Goal: Task Accomplishment & Management: Manage account settings

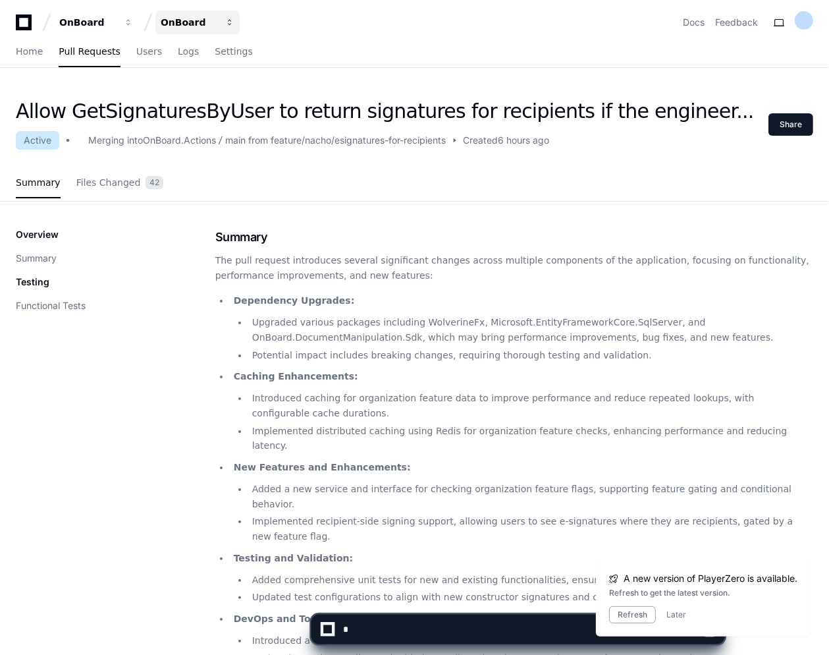
click at [116, 24] on div "OnBoard" at bounding box center [87, 22] width 57 height 13
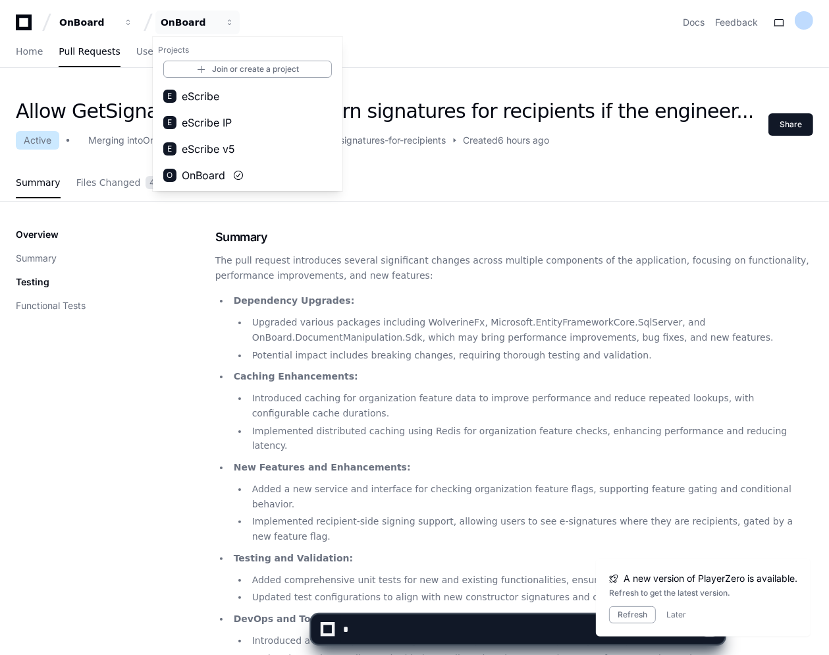
click at [13, 24] on div "OnBoard OnBoard Projects Join or create a project E eScribe E eScribe IP E eScr…" at bounding box center [414, 17] width 829 height 34
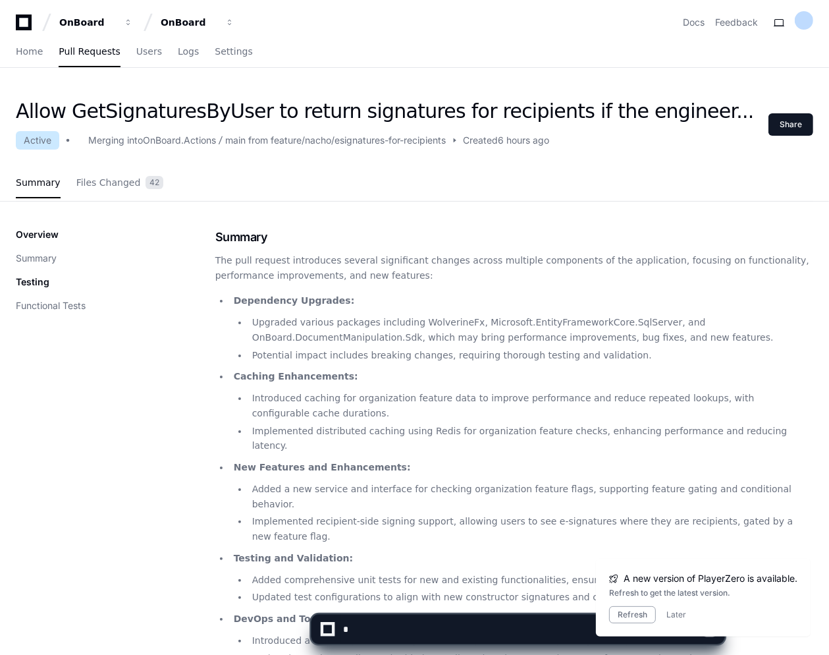
click at [24, 24] on icon at bounding box center [24, 22] width 26 height 16
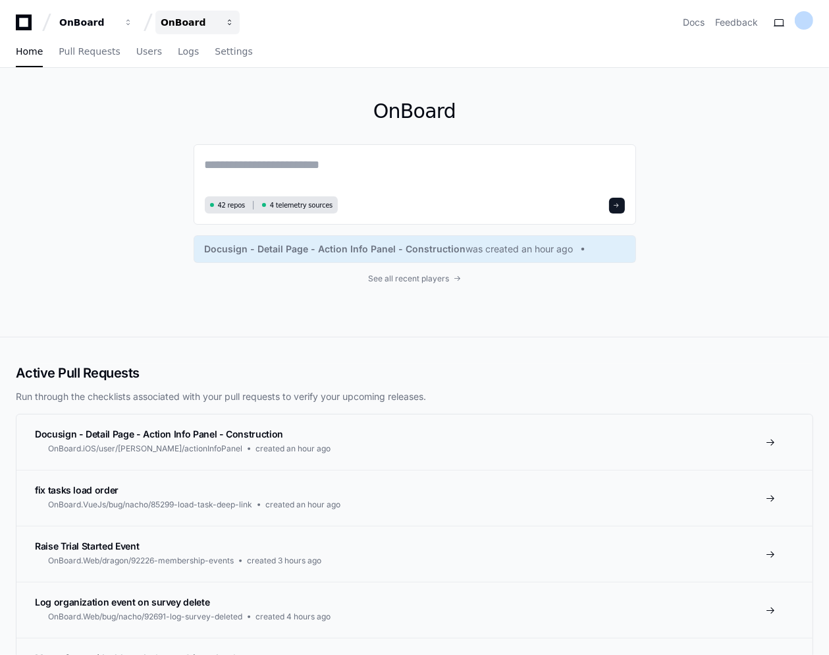
click at [116, 24] on div "OnBoard" at bounding box center [87, 22] width 57 height 13
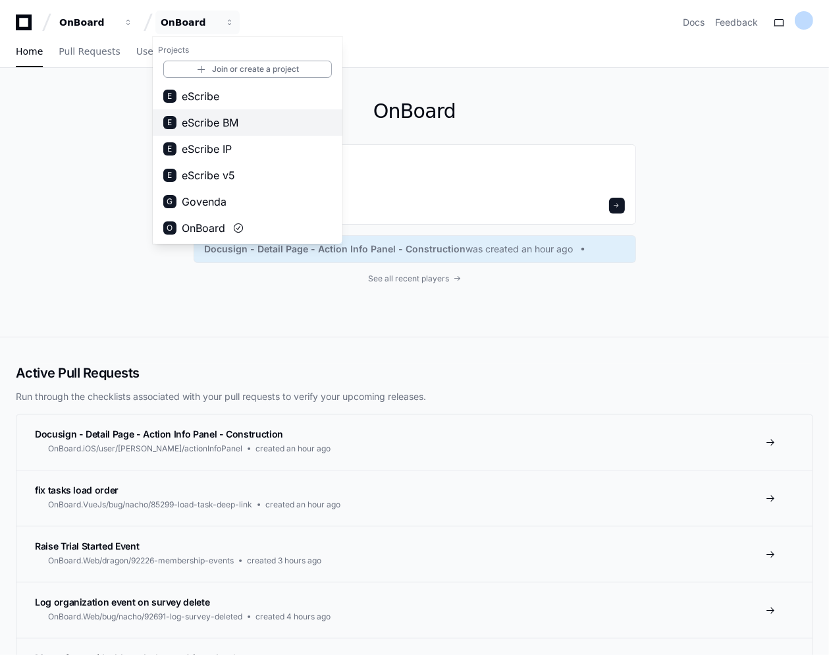
click at [215, 119] on span "eScribe BM" at bounding box center [210, 123] width 57 height 16
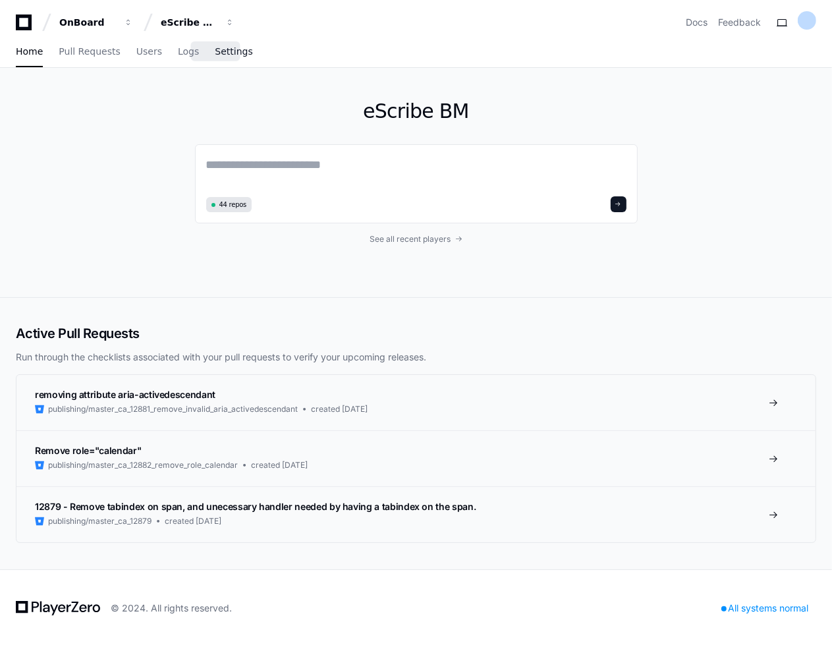
click at [227, 49] on span "Settings" at bounding box center [234, 51] width 38 height 8
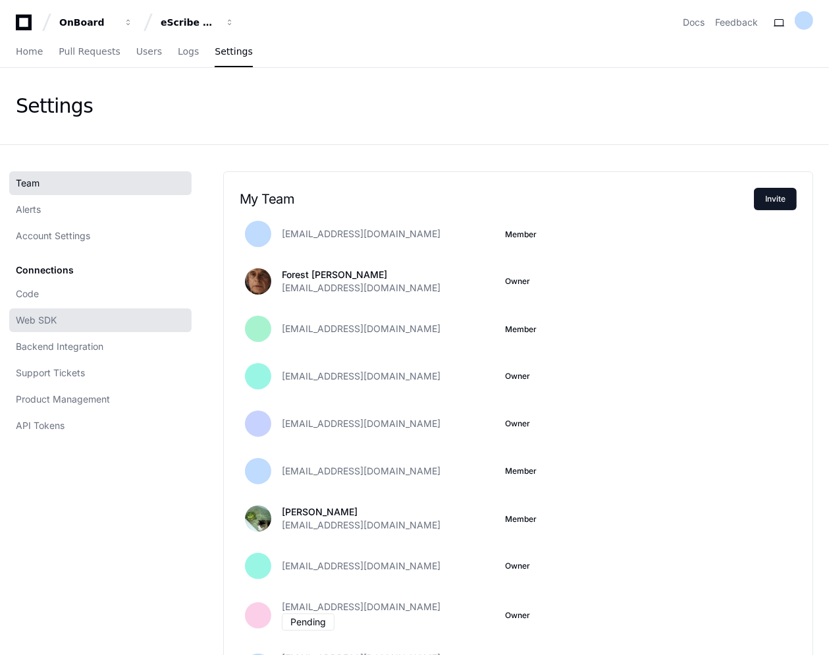
click at [36, 316] on span "Web SDK" at bounding box center [36, 320] width 41 height 13
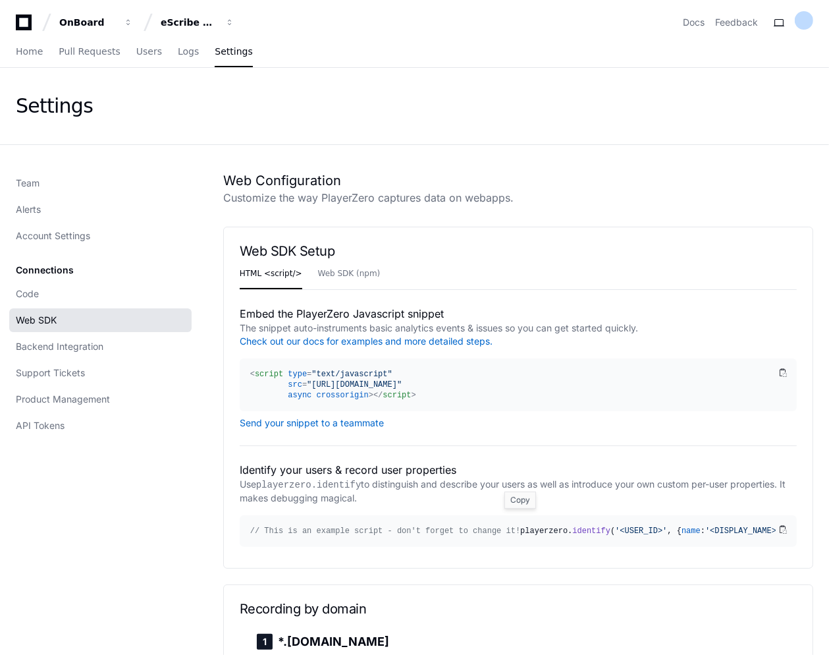
drag, startPoint x: 227, startPoint y: 242, endPoint x: 416, endPoint y: 536, distance: 349.1
click at [411, 568] on div "Web SDK Setup HTML <script/> Web SDK (npm) Embed the PlayerZero Javascript snip…" at bounding box center [518, 398] width 590 height 342
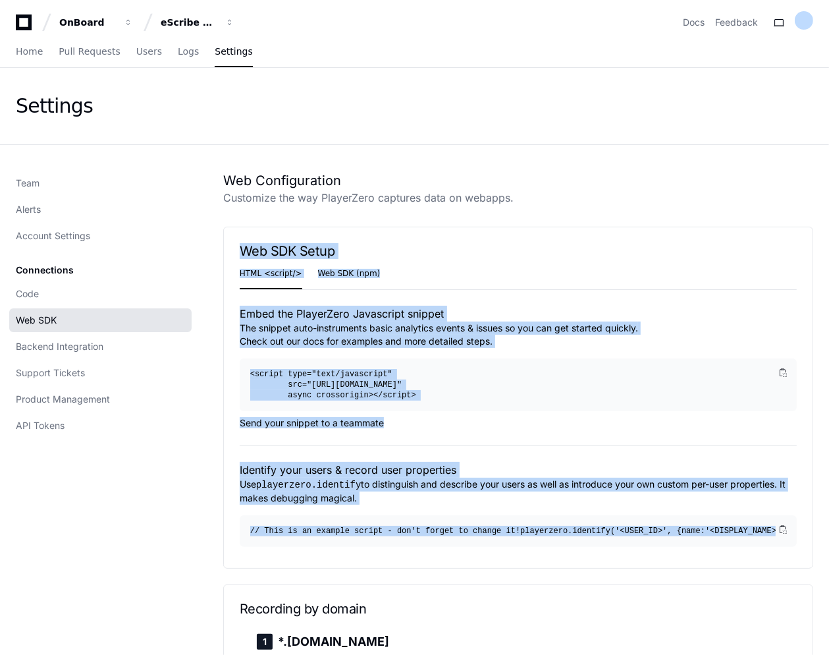
copy div "Web SDK Setup HTML <script/> Web SDK (npm) Embed the PlayerZero Javascript snip…"
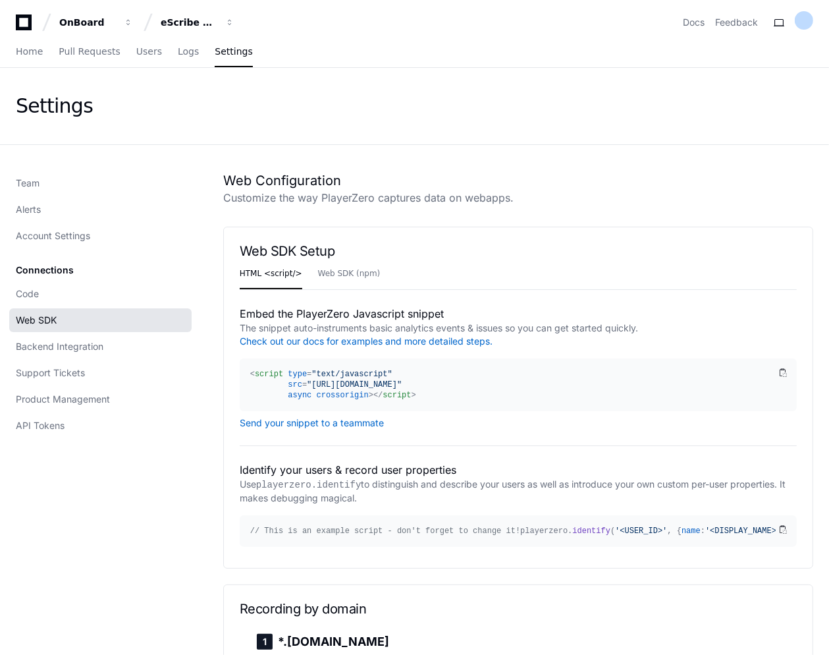
click at [110, 138] on div "Settings" at bounding box center [414, 106] width 829 height 76
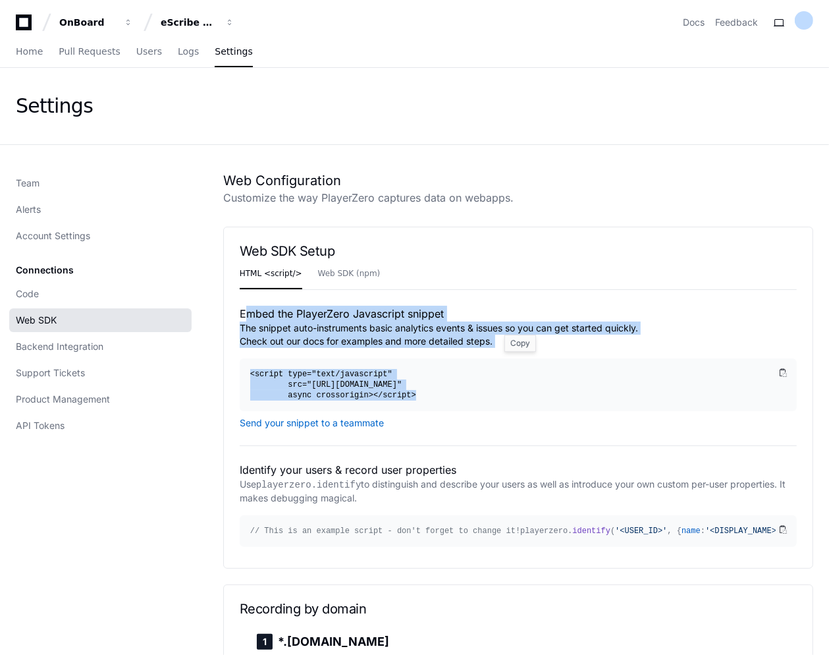
drag, startPoint x: 242, startPoint y: 306, endPoint x: 466, endPoint y: 392, distance: 240.0
click at [466, 392] on div "Embed the PlayerZero Javascript snippet The snippet auto-instruments basic anal…" at bounding box center [518, 368] width 557 height 124
click at [340, 420] on button "Send your snippet to a teammate" at bounding box center [312, 423] width 144 height 11
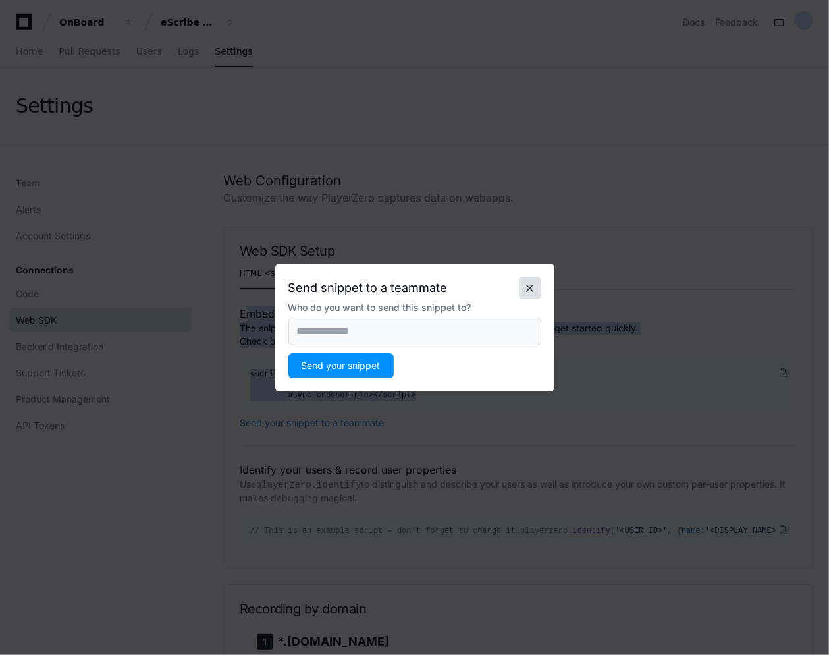
click at [527, 284] on button at bounding box center [530, 288] width 22 height 22
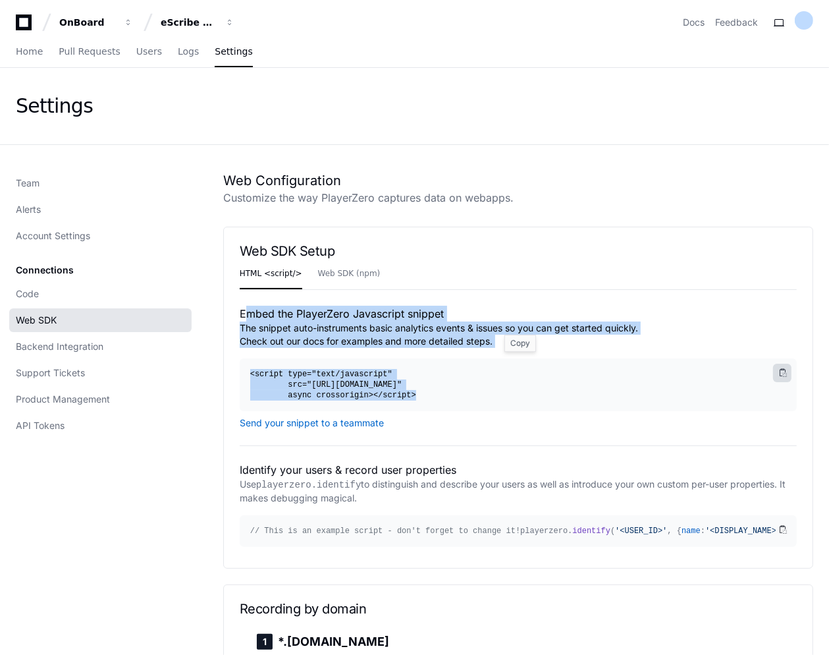
click at [786, 371] on span at bounding box center [783, 373] width 8 height 8
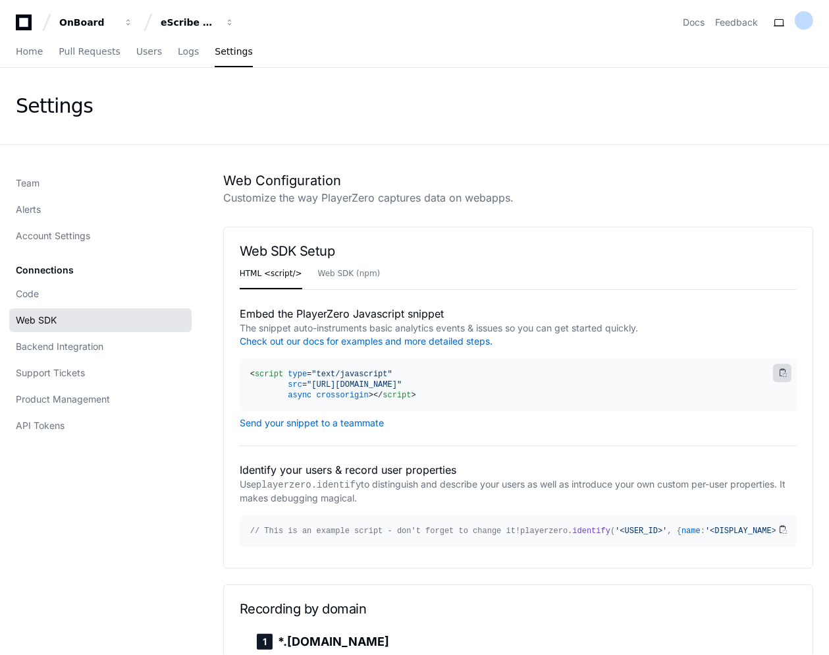
drag, startPoint x: 363, startPoint y: 501, endPoint x: 231, endPoint y: 464, distance: 137.4
click at [231, 464] on div "Web SDK Setup HTML <script/> Web SDK (npm) Embed the PlayerZero Javascript snip…" at bounding box center [518, 398] width 590 height 342
copy div "Identify your users & record user properties Use playerzero.identify to disting…"
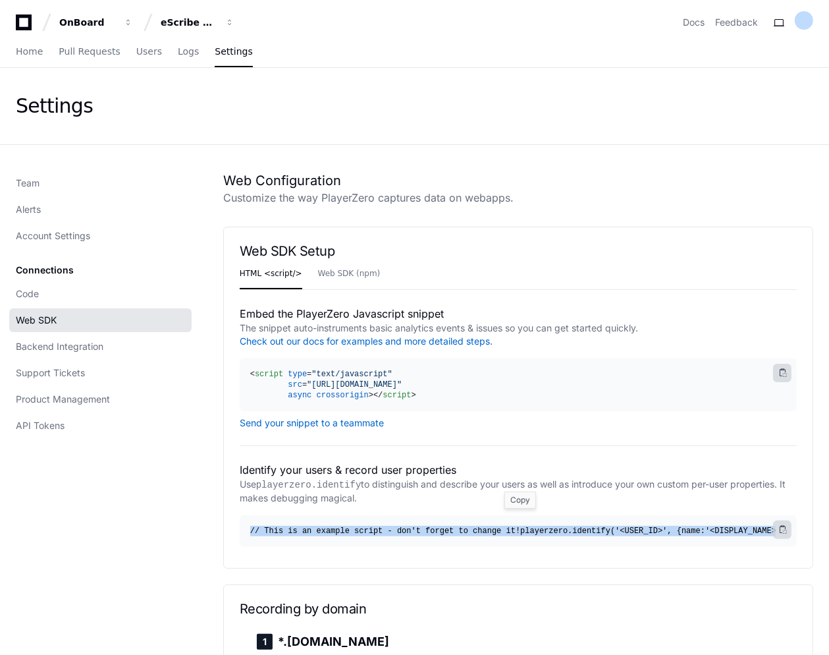
click at [785, 528] on span at bounding box center [783, 530] width 8 height 8
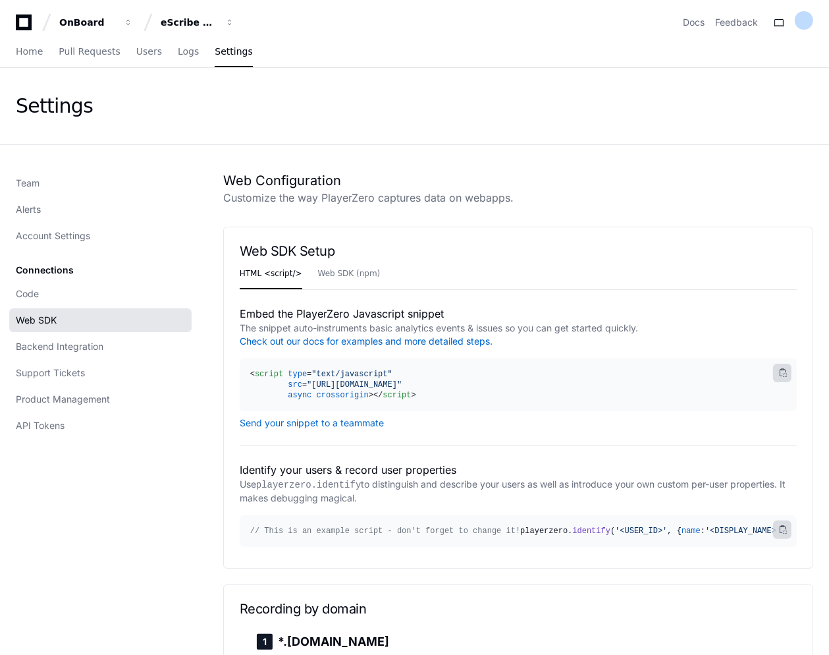
click at [85, 348] on span "Backend Integration" at bounding box center [60, 346] width 88 height 13
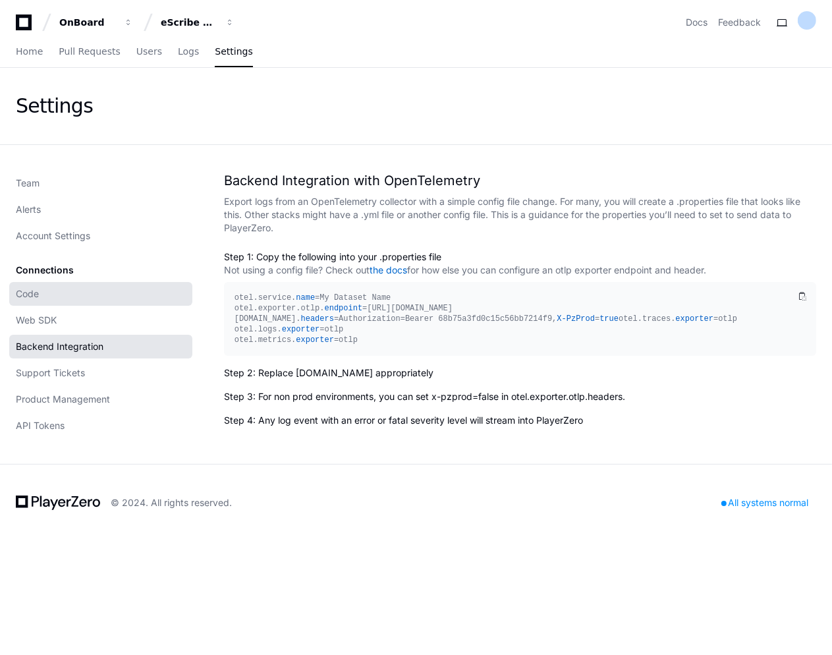
click at [31, 290] on span "Code" at bounding box center [27, 293] width 23 height 13
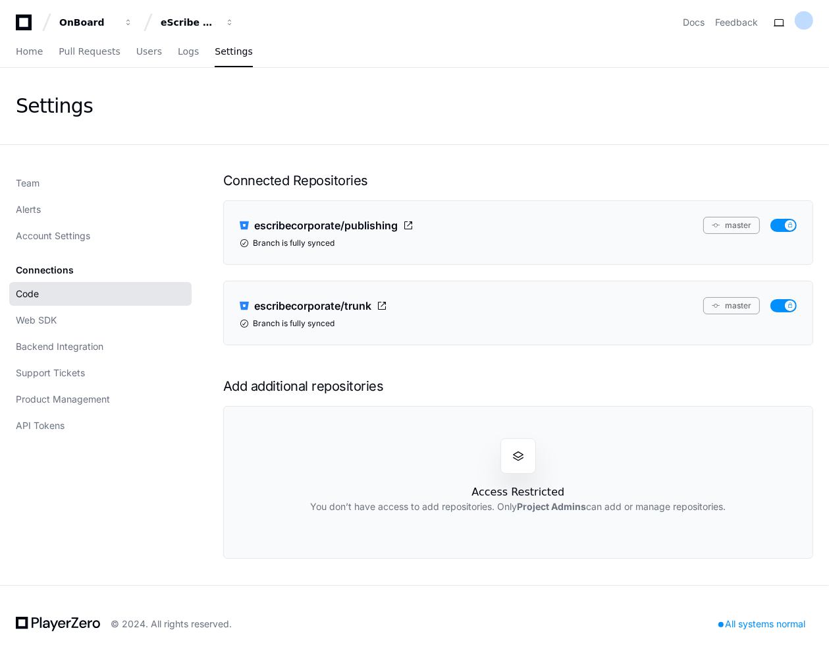
click at [309, 366] on div "Connected Repositories escribecorporate/publishing master Branch is fully synce…" at bounding box center [518, 364] width 590 height 387
click at [116, 20] on div "eScribe BM" at bounding box center [87, 22] width 57 height 13
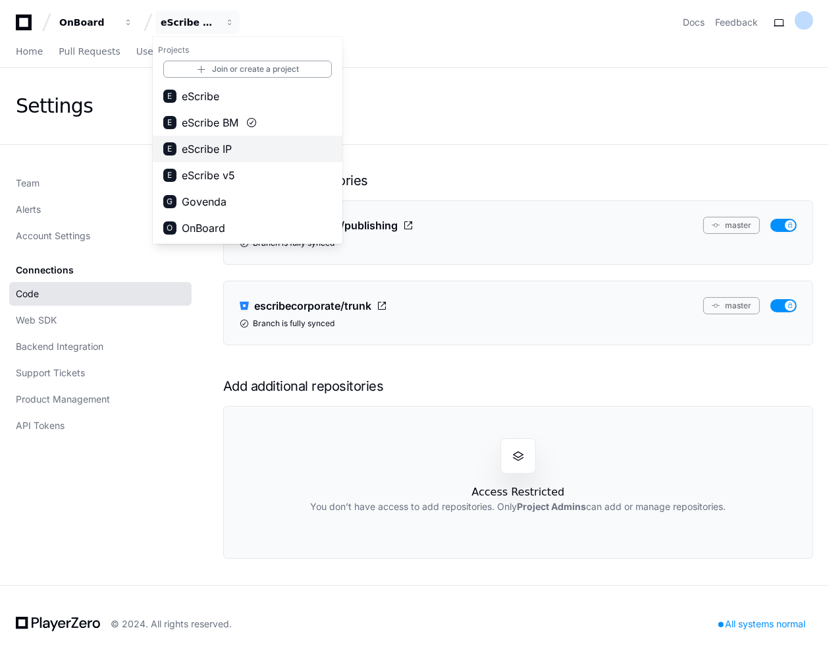
click at [205, 150] on span "eScribe IP" at bounding box center [207, 149] width 50 height 16
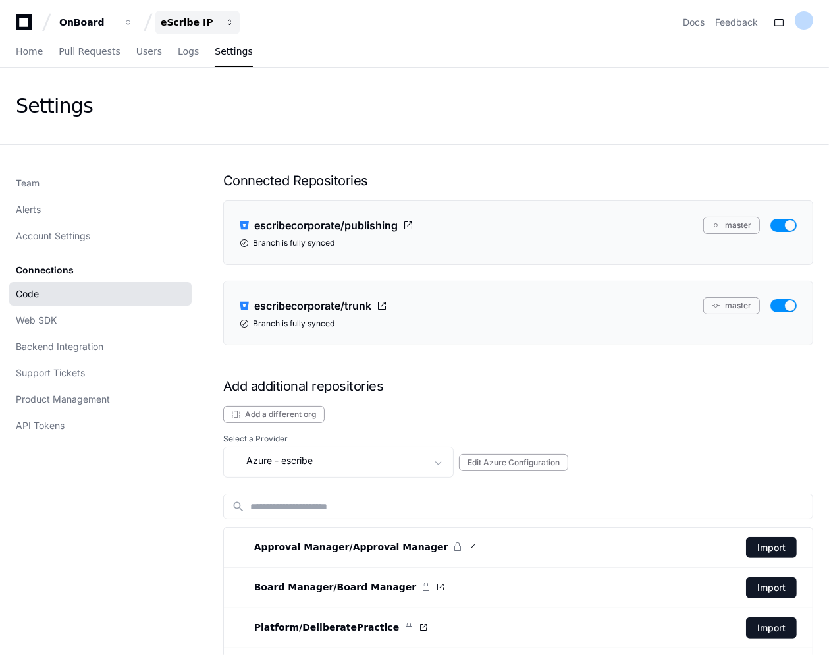
click at [116, 24] on div "eScribe IP" at bounding box center [87, 22] width 57 height 13
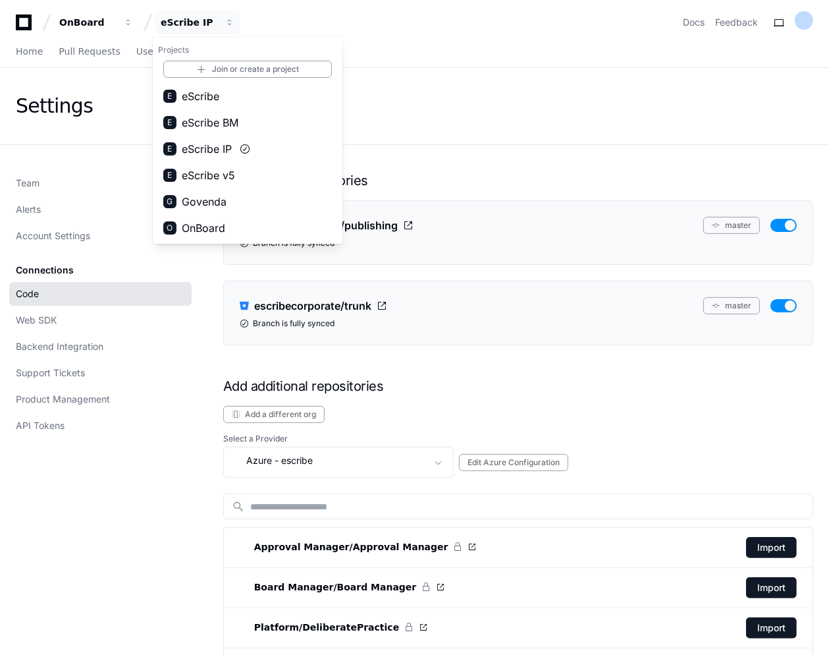
click at [227, 123] on span "eScribe BM" at bounding box center [210, 123] width 57 height 16
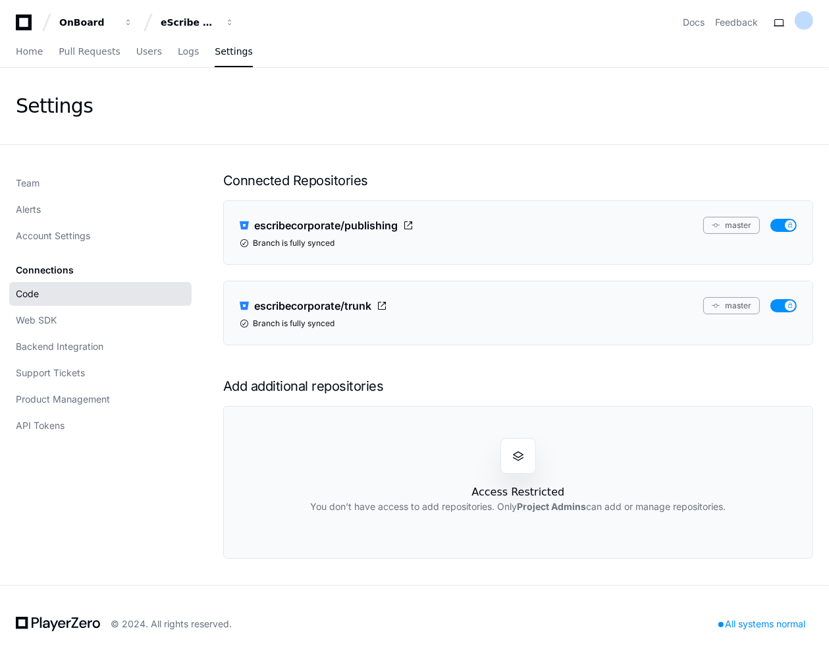
click at [524, 457] on span at bounding box center [518, 455] width 13 height 13
click at [215, 50] on span "Settings" at bounding box center [234, 51] width 38 height 8
